Goal: Task Accomplishment & Management: Complete application form

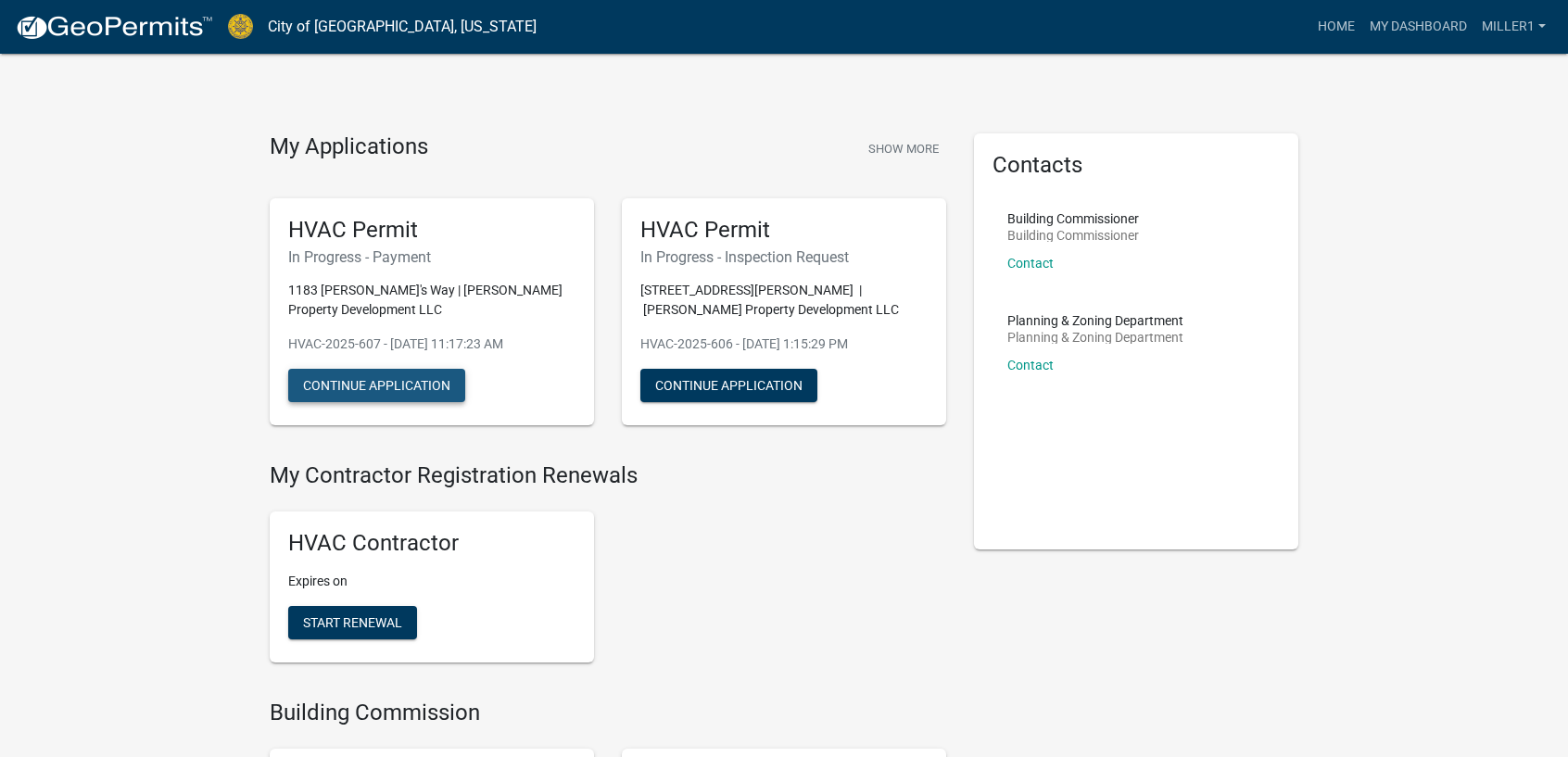
click at [391, 384] on button "Continue Application" at bounding box center [376, 385] width 177 height 34
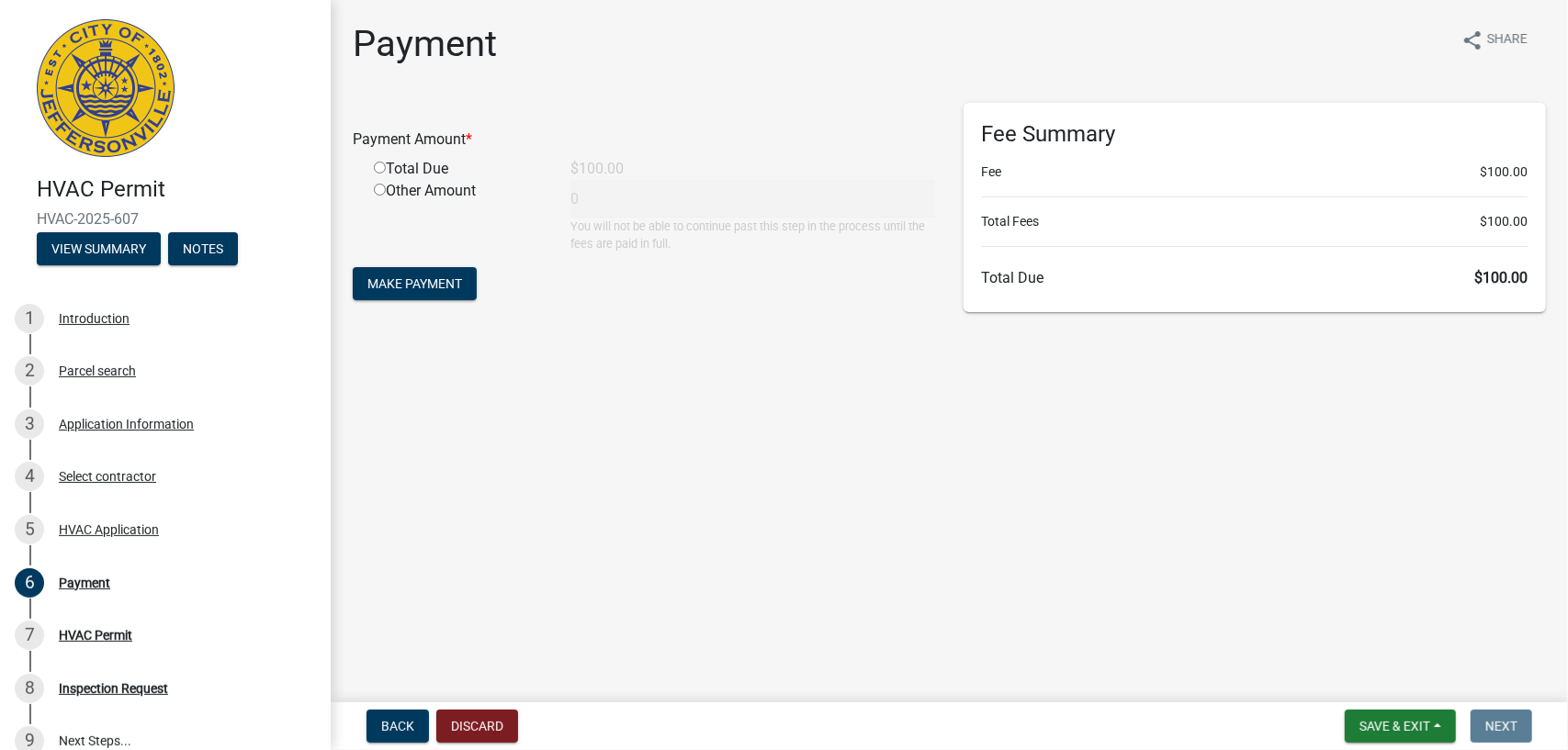
click at [379, 168] on input "radio" at bounding box center [380, 168] width 12 height 12
radio input "true"
type input "100"
click at [392, 286] on span "Make Payment" at bounding box center [414, 284] width 94 height 15
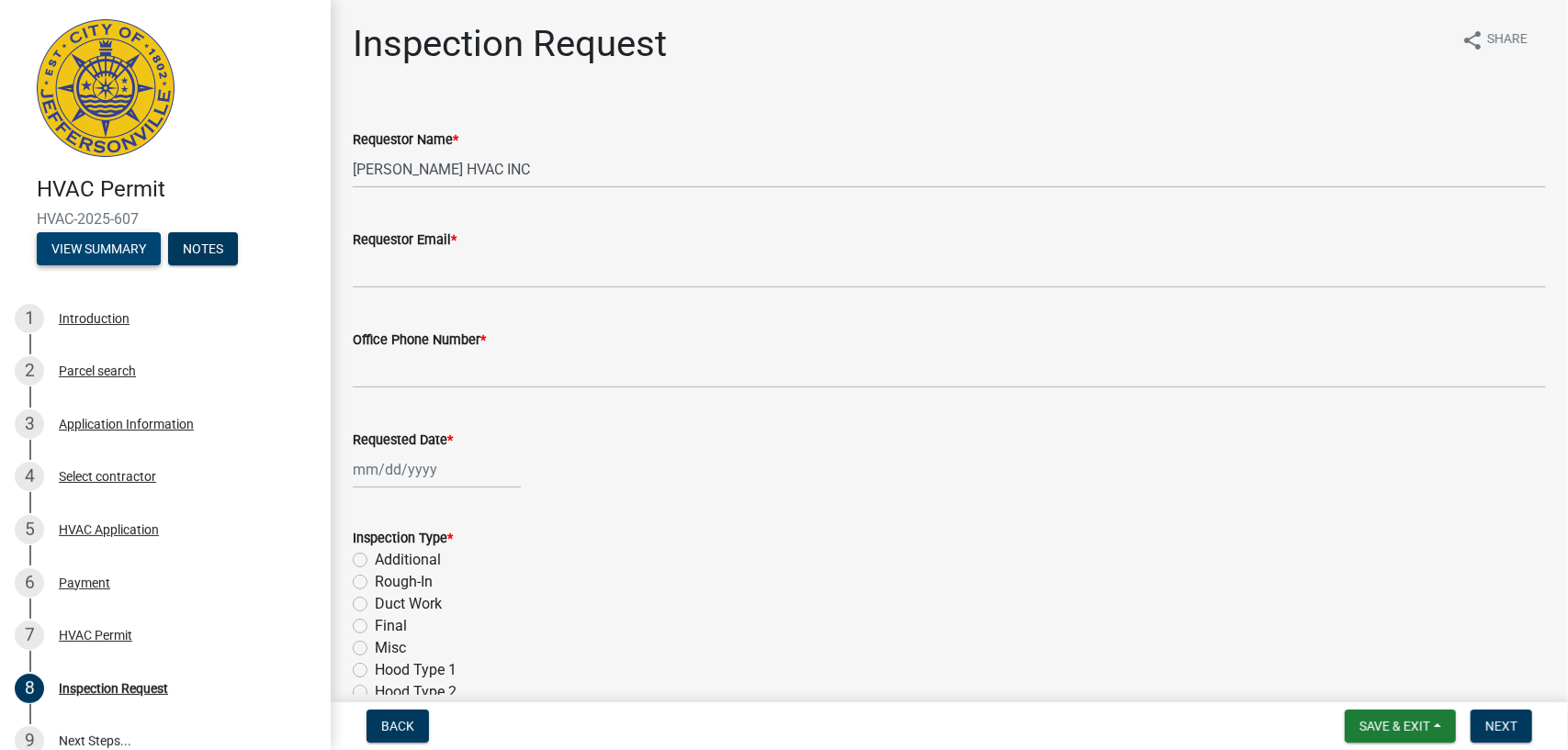
click at [109, 247] on button "View Summary" at bounding box center [98, 249] width 124 height 33
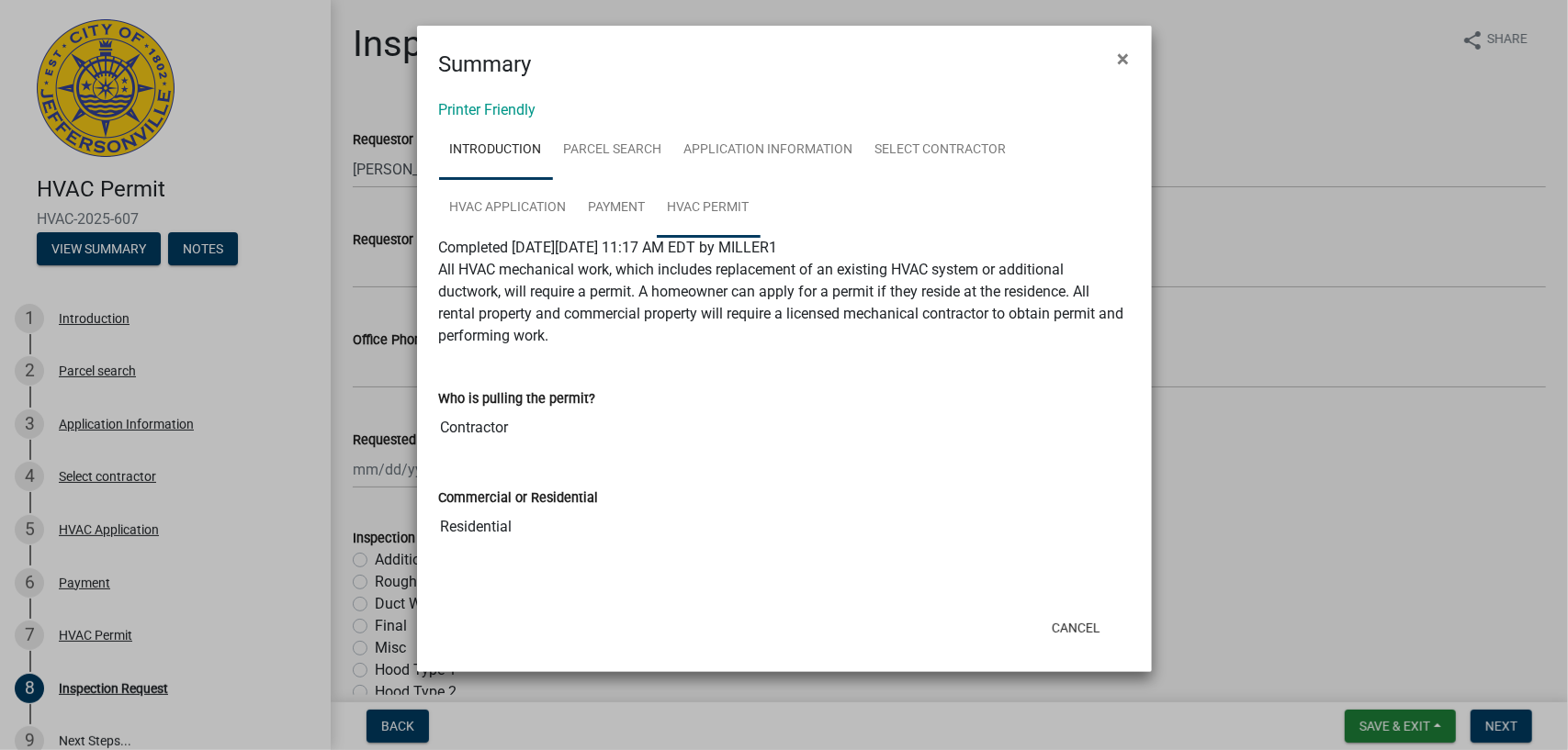
click at [724, 212] on link "HVAC Permit" at bounding box center [709, 208] width 104 height 59
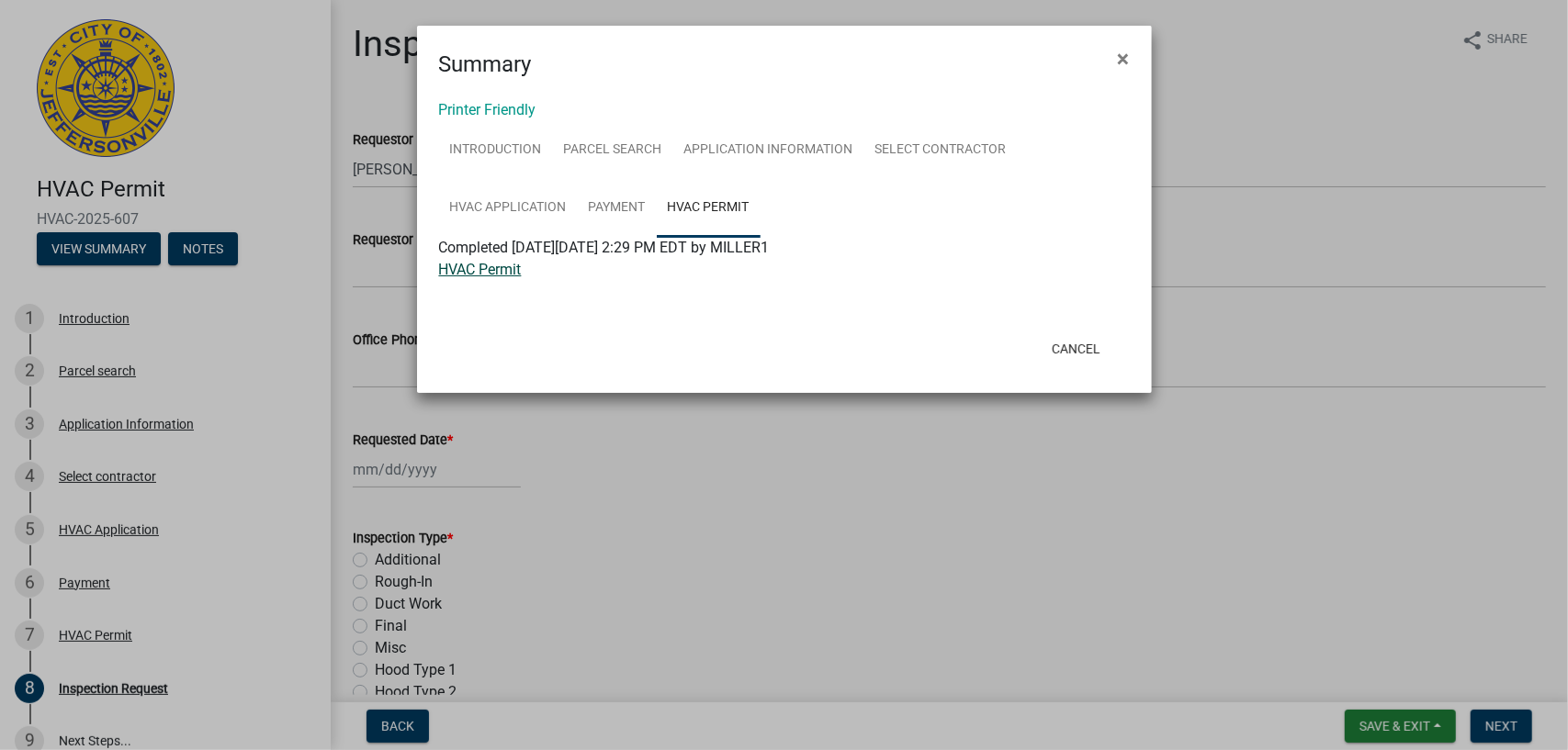
click at [483, 265] on link "HVAC Permit" at bounding box center [480, 270] width 82 height 18
drag, startPoint x: 1123, startPoint y: 56, endPoint x: 1162, endPoint y: 44, distance: 40.8
click at [1128, 56] on span "×" at bounding box center [1124, 59] width 12 height 26
